Goal: Task Accomplishment & Management: Use online tool/utility

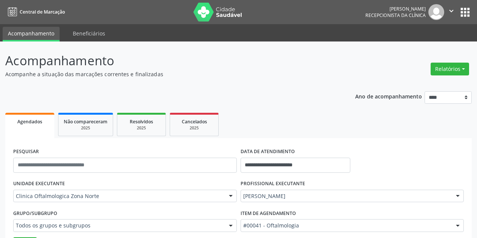
scroll to position [67, 0]
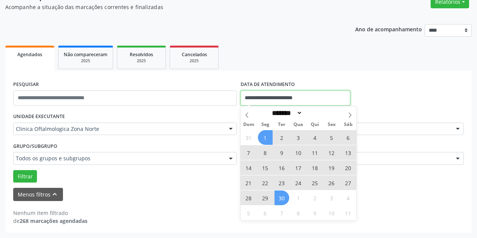
click at [326, 96] on input "**********" at bounding box center [296, 97] width 110 height 15
click at [243, 112] on span at bounding box center [247, 112] width 13 height 13
select select "*"
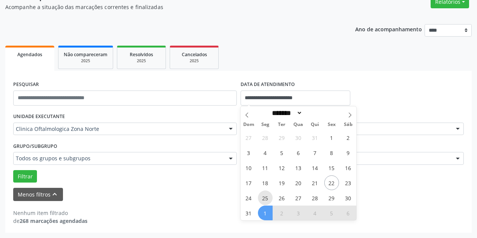
click at [262, 198] on span "25" at bounding box center [265, 197] width 15 height 15
type input "**********"
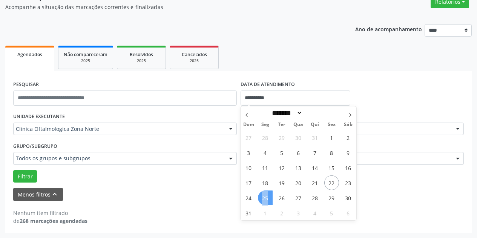
click at [262, 198] on span "25" at bounding box center [265, 197] width 15 height 15
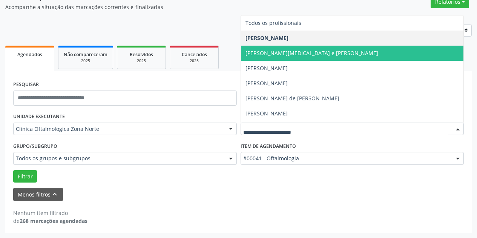
click at [317, 52] on span "[PERSON_NAME][MEDICAL_DATA] e [PERSON_NAME]" at bounding box center [311, 52] width 133 height 7
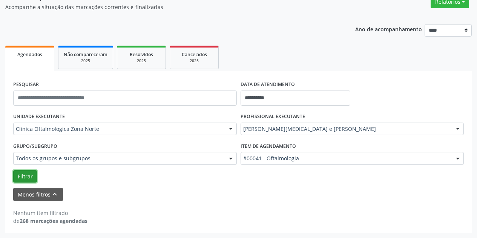
click at [30, 174] on button "Filtrar" at bounding box center [25, 176] width 24 height 13
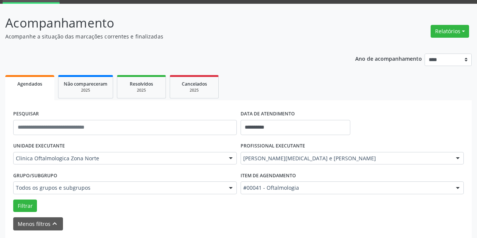
scroll to position [0, 0]
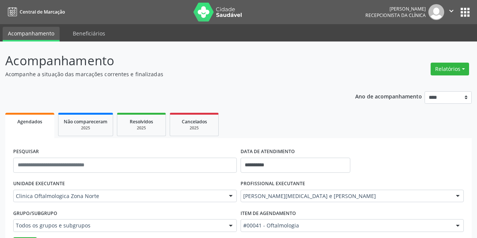
click at [451, 11] on icon "" at bounding box center [451, 11] width 8 height 8
click at [428, 50] on link "Sair" at bounding box center [432, 46] width 52 height 11
